Goal: Transaction & Acquisition: Purchase product/service

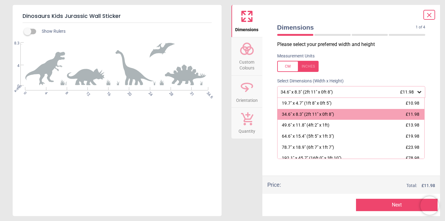
scroll to position [79, 0]
click at [289, 65] on div at bounding box center [297, 66] width 41 height 11
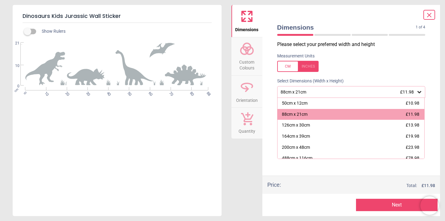
click at [245, 57] on span "Custom Colours" at bounding box center [247, 63] width 30 height 15
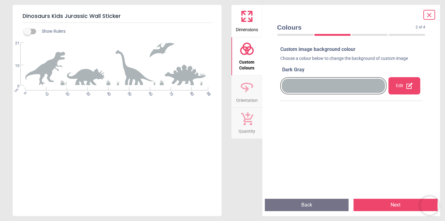
click at [397, 86] on div "Edit" at bounding box center [404, 85] width 32 height 17
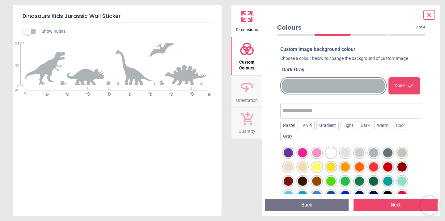
click at [388, 153] on div at bounding box center [387, 152] width 9 height 9
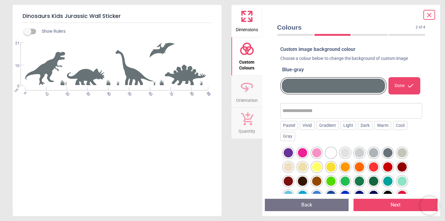
click at [376, 150] on div at bounding box center [373, 152] width 9 height 9
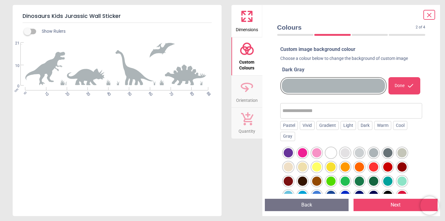
click at [358, 152] on div at bounding box center [359, 152] width 9 height 9
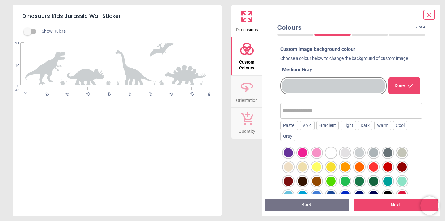
click at [370, 151] on div at bounding box center [373, 152] width 9 height 9
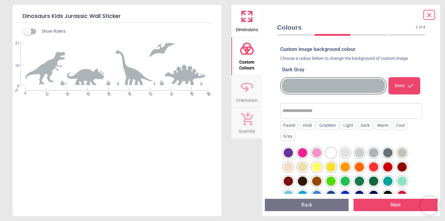
click at [389, 155] on div at bounding box center [387, 152] width 9 height 9
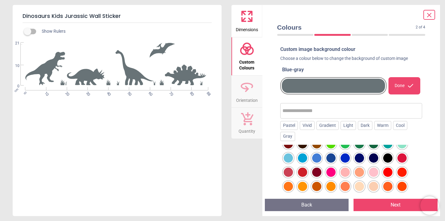
scroll to position [28, 0]
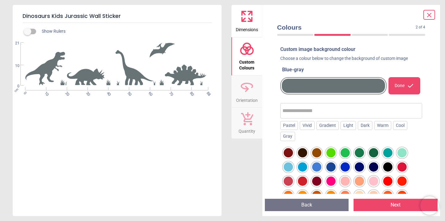
click at [319, 164] on div at bounding box center [316, 166] width 9 height 9
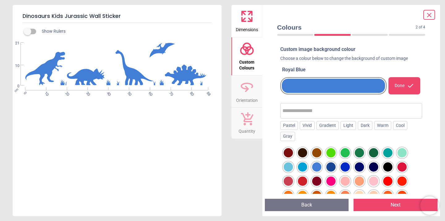
click at [331, 169] on div at bounding box center [330, 166] width 9 height 9
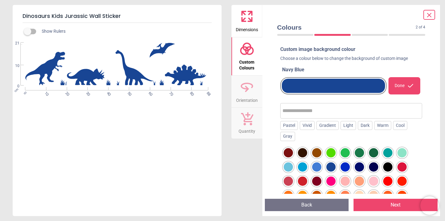
click at [315, 167] on div at bounding box center [316, 166] width 9 height 9
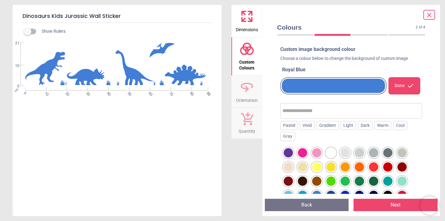
scroll to position [0, 0]
click at [373, 153] on div at bounding box center [373, 152] width 9 height 9
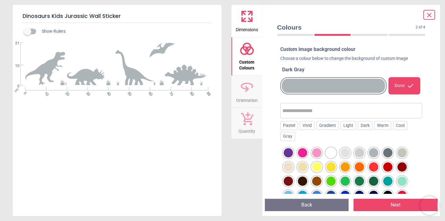
click at [389, 152] on div at bounding box center [387, 152] width 9 height 9
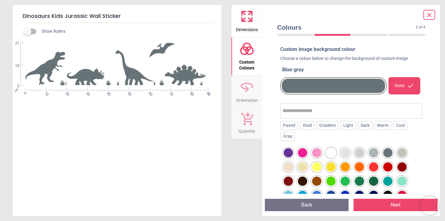
click at [372, 152] on div at bounding box center [373, 152] width 9 height 9
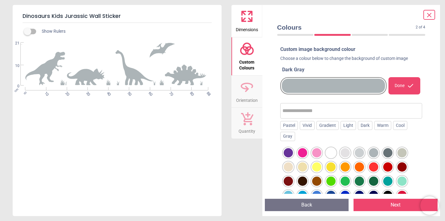
click at [385, 153] on div at bounding box center [387, 152] width 9 height 9
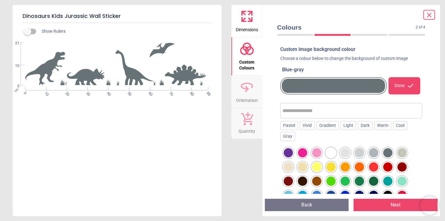
click at [241, 161] on div "Dimensions Custom Colours Orientation Quantity" at bounding box center [246, 110] width 31 height 211
click at [430, 17] on icon at bounding box center [428, 14] width 7 height 7
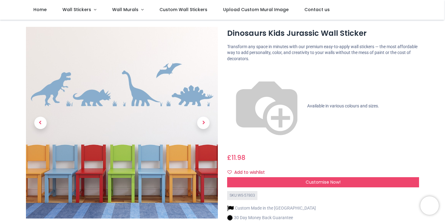
scroll to position [8, 0]
